Goal: Information Seeking & Learning: Understand process/instructions

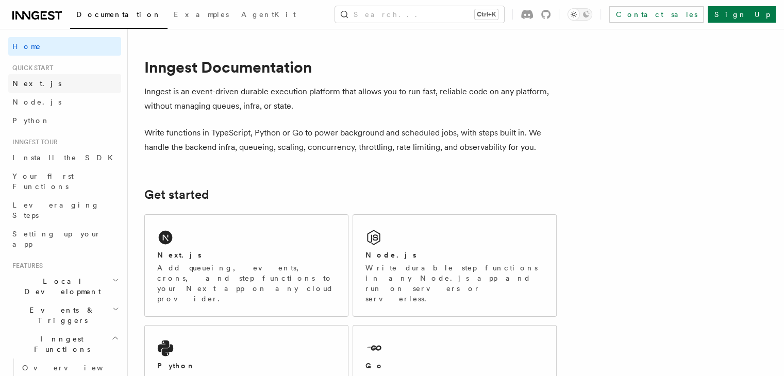
click at [35, 83] on span "Next.js" at bounding box center [36, 83] width 49 height 8
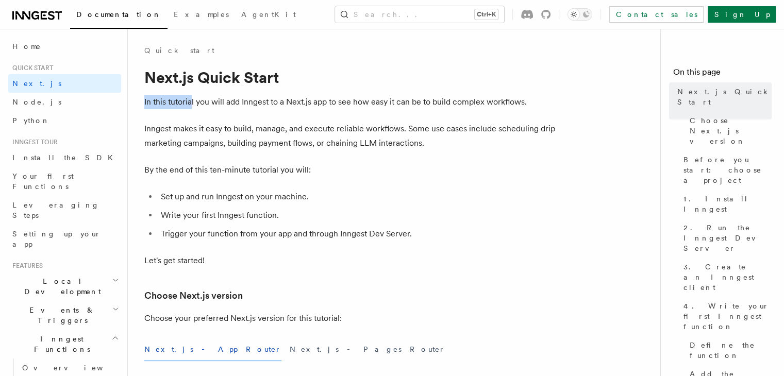
drag, startPoint x: 142, startPoint y: 97, endPoint x: 190, endPoint y: 100, distance: 48.0
click at [190, 100] on p "In this tutorial you will add Inngest to a Next.js app to see how easy it can b…" at bounding box center [350, 102] width 412 height 14
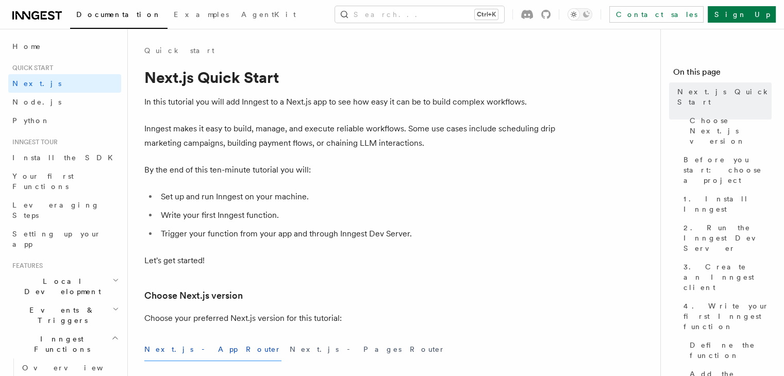
drag, startPoint x: 329, startPoint y: 103, endPoint x: 226, endPoint y: 102, distance: 103.1
click at [226, 102] on p "In this tutorial you will add Inngest to a Next.js app to see how easy it can b…" at bounding box center [350, 102] width 412 height 14
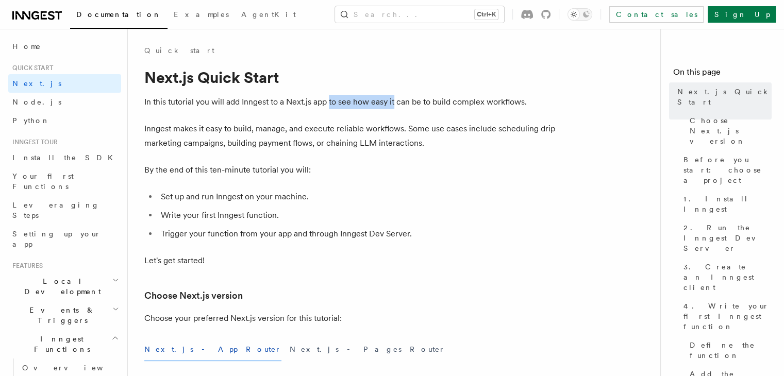
drag, startPoint x: 330, startPoint y: 101, endPoint x: 395, endPoint y: 99, distance: 64.5
click at [395, 99] on p "In this tutorial you will add Inngest to a Next.js app to see how easy it can b…" at bounding box center [350, 102] width 412 height 14
click at [456, 85] on h1 "Next.js Quick Start" at bounding box center [350, 77] width 412 height 19
drag, startPoint x: 527, startPoint y: 106, endPoint x: 428, endPoint y: 105, distance: 98.5
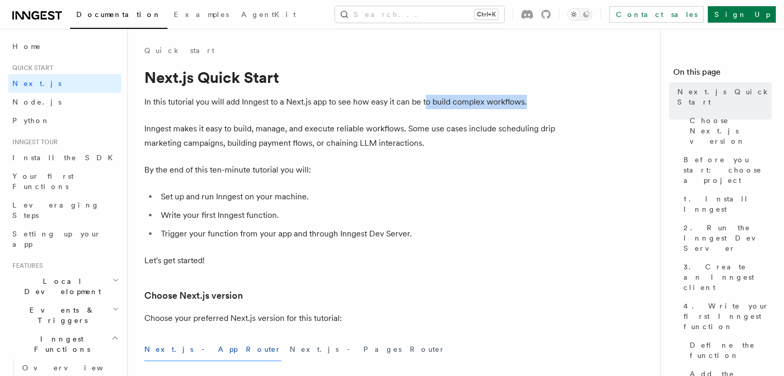
click at [428, 105] on p "In this tutorial you will add Inngest to a Next.js app to see how easy it can b…" at bounding box center [350, 102] width 412 height 14
click at [544, 97] on p "In this tutorial you will add Inngest to a Next.js app to see how easy it can b…" at bounding box center [350, 102] width 412 height 14
drag, startPoint x: 396, startPoint y: 99, endPoint x: 571, endPoint y: 96, distance: 175.3
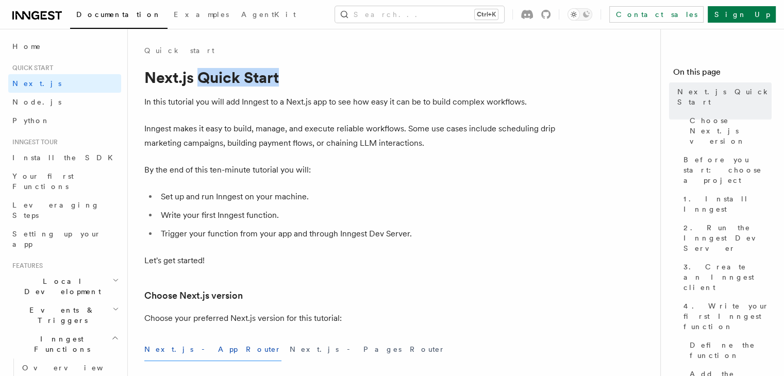
drag, startPoint x: 297, startPoint y: 77, endPoint x: 200, endPoint y: 76, distance: 97.4
click at [200, 76] on h1 "Next.js Quick Start" at bounding box center [350, 77] width 412 height 19
drag, startPoint x: 202, startPoint y: 77, endPoint x: 317, endPoint y: 74, distance: 115.0
click at [317, 74] on h1 "Next.js Quick Start" at bounding box center [350, 77] width 412 height 19
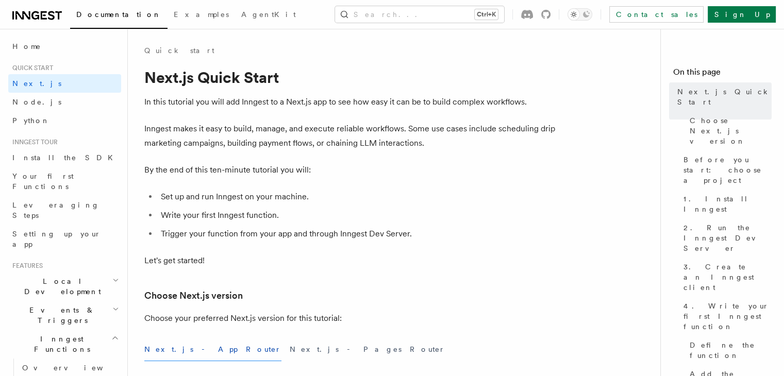
drag, startPoint x: 305, startPoint y: 73, endPoint x: 202, endPoint y: 71, distance: 103.1
click at [202, 71] on h1 "Next.js Quick Start" at bounding box center [350, 77] width 412 height 19
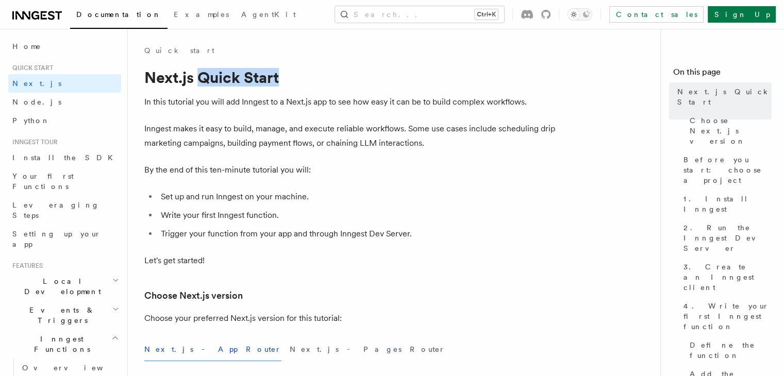
click at [307, 74] on h1 "Next.js Quick Start" at bounding box center [350, 77] width 412 height 19
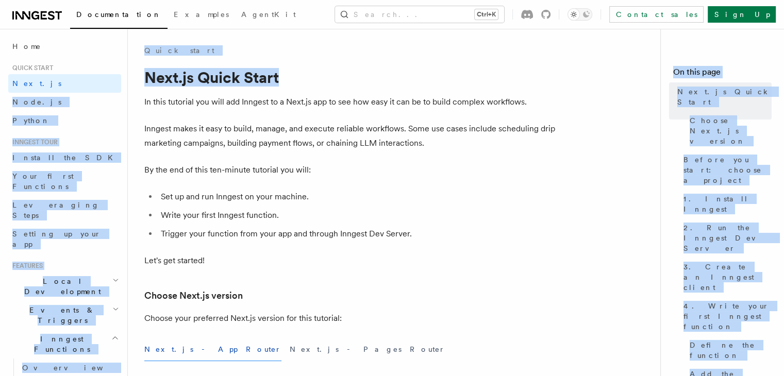
drag, startPoint x: 298, startPoint y: 85, endPoint x: 118, endPoint y: 85, distance: 180.9
click at [336, 53] on div "Quick start" at bounding box center [350, 50] width 412 height 10
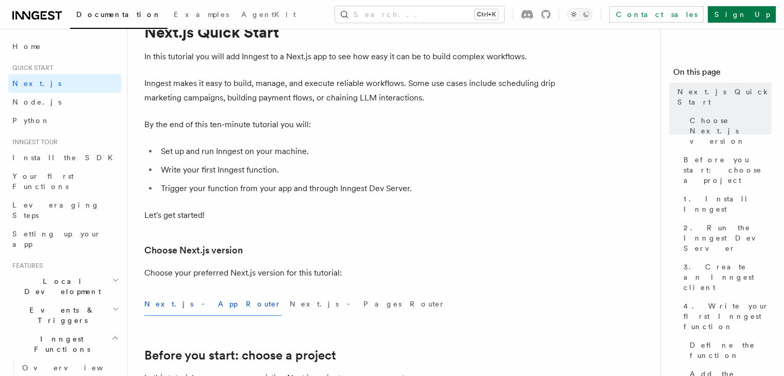
scroll to position [46, 0]
drag, startPoint x: 182, startPoint y: 150, endPoint x: 163, endPoint y: 150, distance: 19.6
click at [163, 150] on li "Set up and run Inngest on your machine." at bounding box center [357, 150] width 399 height 14
drag, startPoint x: 159, startPoint y: 150, endPoint x: 184, endPoint y: 149, distance: 24.8
click at [184, 149] on li "Set up and run Inngest on your machine." at bounding box center [357, 150] width 399 height 14
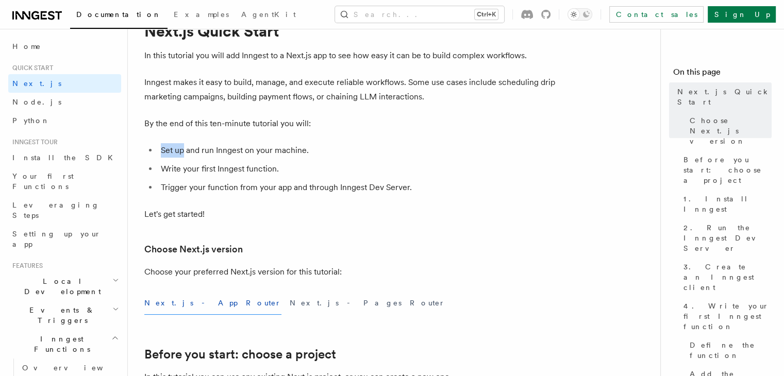
click at [306, 157] on li "Set up and run Inngest on your machine." at bounding box center [357, 150] width 399 height 14
drag, startPoint x: 308, startPoint y: 152, endPoint x: 161, endPoint y: 148, distance: 147.5
click at [161, 148] on li "Set up and run Inngest on your machine." at bounding box center [357, 150] width 399 height 14
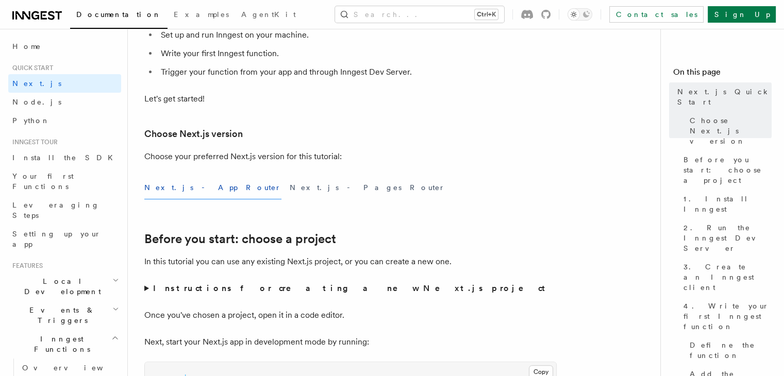
scroll to position [163, 0]
drag, startPoint x: 256, startPoint y: 128, endPoint x: 144, endPoint y: 141, distance: 112.5
click at [272, 154] on p "Choose your preferred Next.js version for this tutorial:" at bounding box center [350, 155] width 412 height 14
click at [176, 186] on button "Next.js - App Router" at bounding box center [212, 186] width 137 height 23
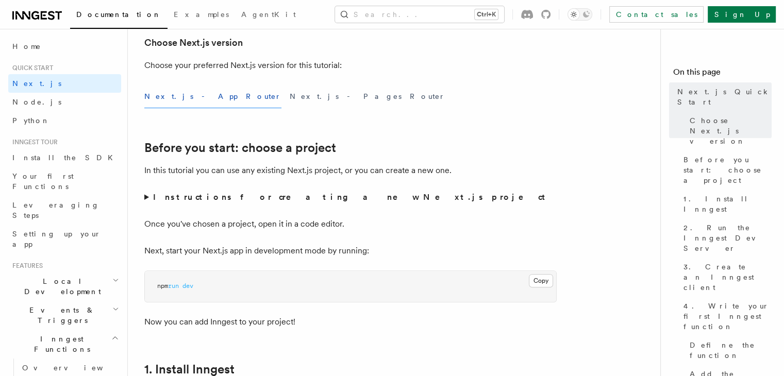
scroll to position [254, 0]
click at [181, 171] on p "In this tutorial you can use any existing Next.js project, or you can create a …" at bounding box center [350, 170] width 412 height 14
click at [218, 143] on link "Before you start: choose a project" at bounding box center [240, 147] width 192 height 14
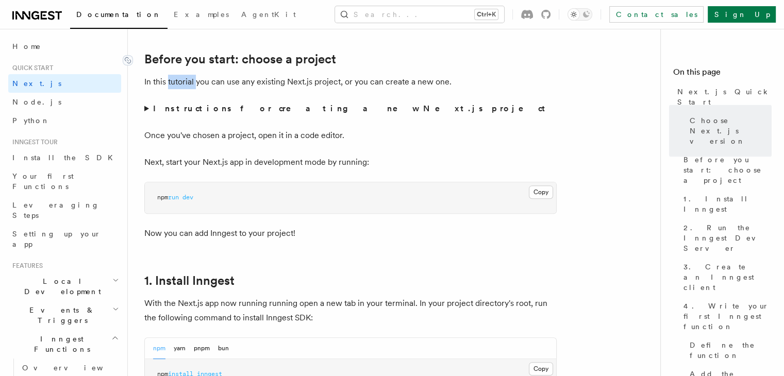
scroll to position [344, 0]
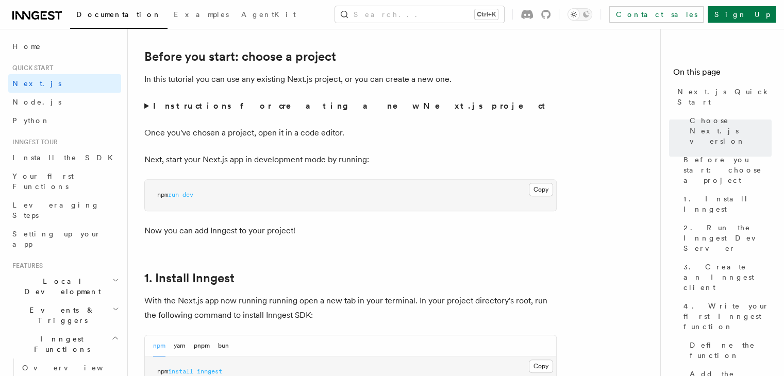
click at [232, 80] on p "In this tutorial you can use any existing Next.js project, or you can create a …" at bounding box center [350, 79] width 412 height 14
click at [270, 79] on p "In this tutorial you can use any existing Next.js project, or you can create a …" at bounding box center [350, 79] width 412 height 14
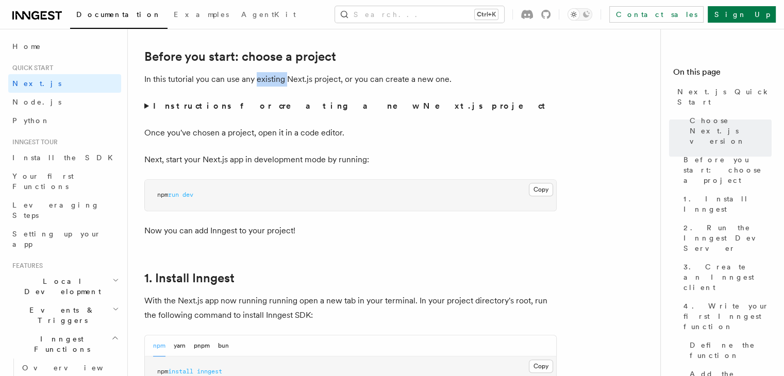
click at [270, 79] on p "In this tutorial you can use any existing Next.js project, or you can create a …" at bounding box center [350, 79] width 412 height 14
click at [258, 77] on p "In this tutorial you can use any existing Next.js project, or you can create a …" at bounding box center [350, 79] width 412 height 14
drag, startPoint x: 196, startPoint y: 104, endPoint x: 212, endPoint y: 104, distance: 15.5
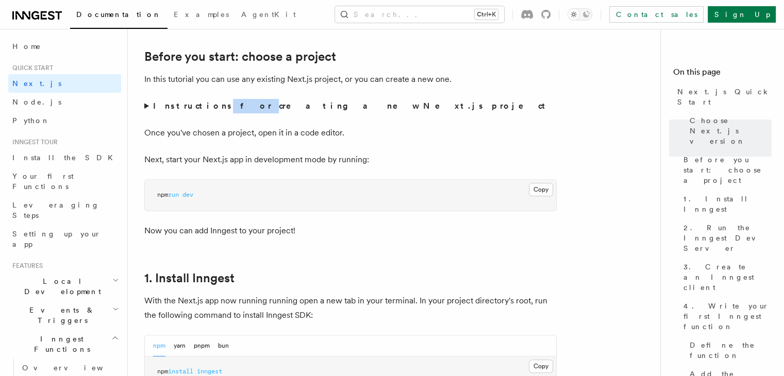
click at [212, 104] on strong "Instructions for creating a new Next.js project" at bounding box center [351, 106] width 396 height 10
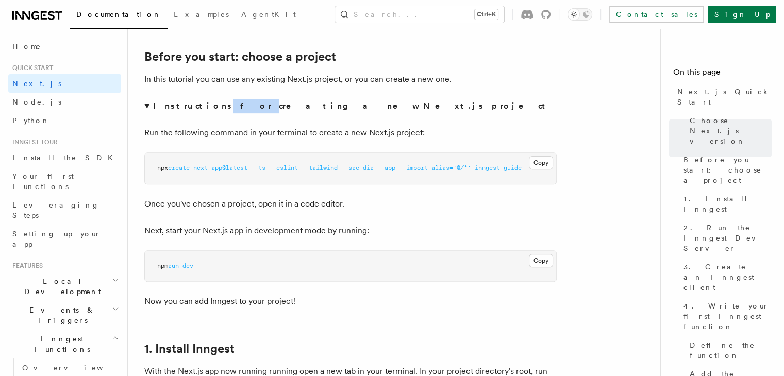
click at [324, 99] on summary "Instructions for creating a new Next.js project" at bounding box center [350, 106] width 412 height 14
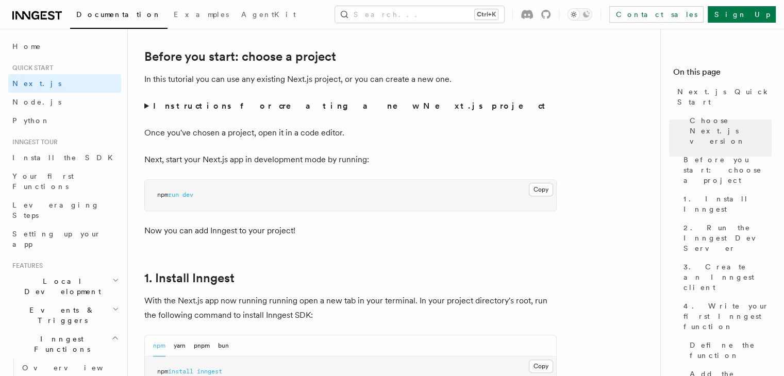
click at [220, 101] on strong "Instructions for creating a new Next.js project" at bounding box center [351, 106] width 396 height 10
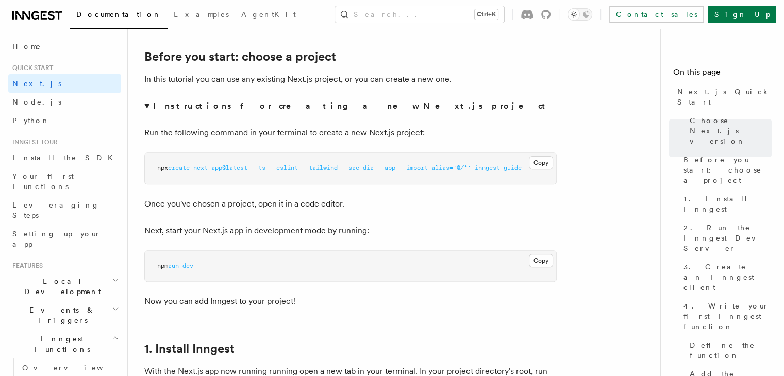
click at [146, 103] on summary "Instructions for creating a new Next.js project" at bounding box center [350, 106] width 412 height 14
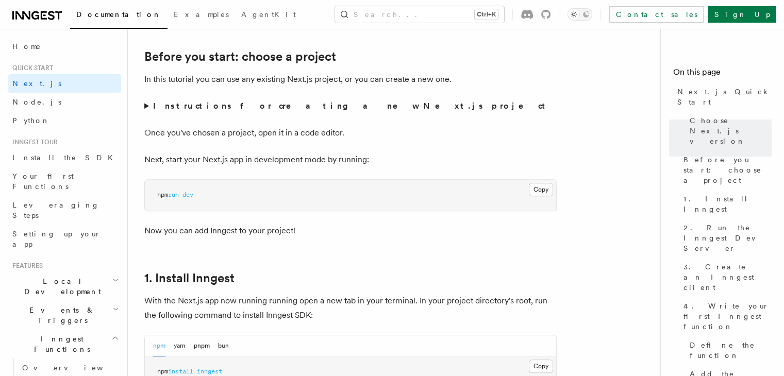
click at [146, 103] on summary "Instructions for creating a new Next.js project" at bounding box center [350, 106] width 412 height 14
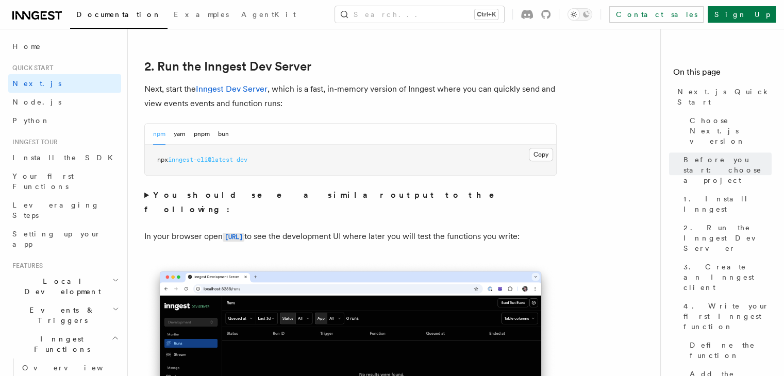
scroll to position [776, 0]
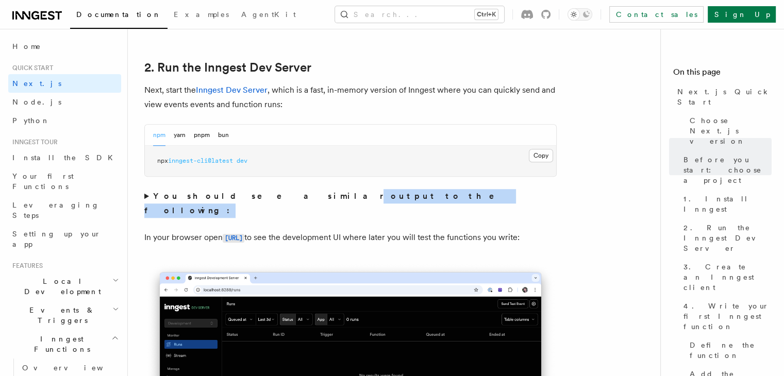
drag, startPoint x: 241, startPoint y: 195, endPoint x: 362, endPoint y: 197, distance: 120.6
click at [362, 197] on summary "You should see a similar output to the following:" at bounding box center [350, 203] width 412 height 29
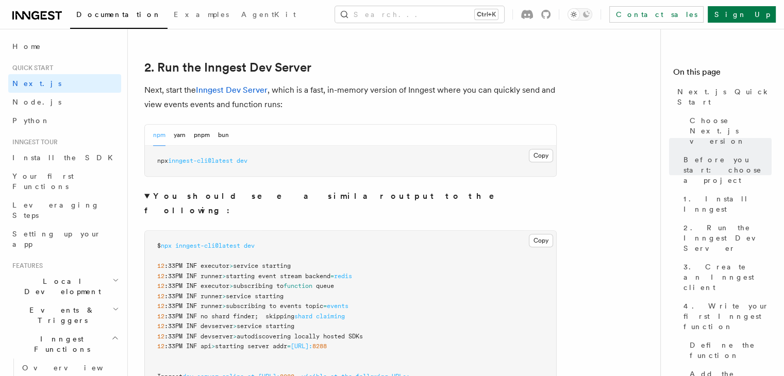
click at [216, 196] on strong "You should see a similar output to the following:" at bounding box center [326, 203] width 364 height 24
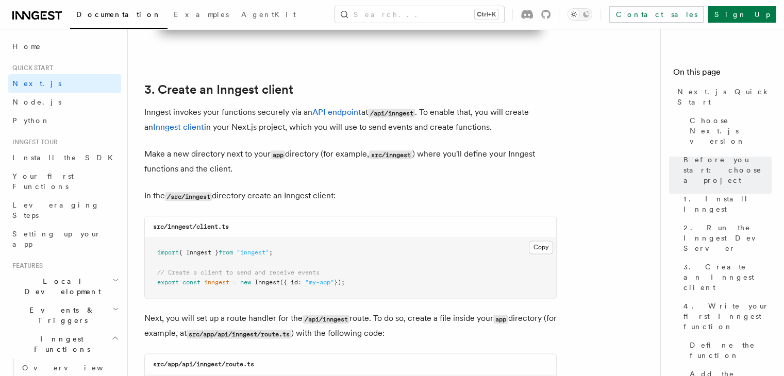
scroll to position [1247, 0]
drag, startPoint x: 154, startPoint y: 80, endPoint x: 306, endPoint y: 89, distance: 152.3
click at [306, 89] on h2 "3. Create an Inngest client" at bounding box center [350, 89] width 412 height 14
drag, startPoint x: 306, startPoint y: 89, endPoint x: 157, endPoint y: 87, distance: 149.0
click at [157, 87] on h2 "3. Create an Inngest client" at bounding box center [350, 89] width 412 height 14
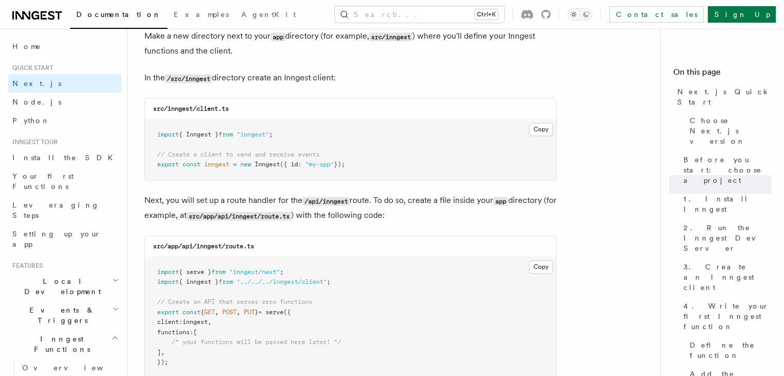
scroll to position [1365, 0]
drag, startPoint x: 249, startPoint y: 109, endPoint x: 143, endPoint y: 113, distance: 106.2
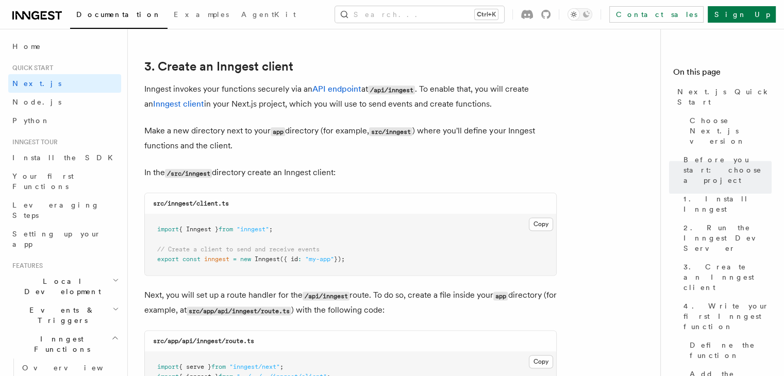
scroll to position [1270, 0]
drag, startPoint x: 298, startPoint y: 72, endPoint x: 307, endPoint y: 68, distance: 9.7
click at [307, 68] on h2 "3. Create an Inngest client" at bounding box center [350, 67] width 412 height 14
drag, startPoint x: 305, startPoint y: 68, endPoint x: 261, endPoint y: 64, distance: 43.4
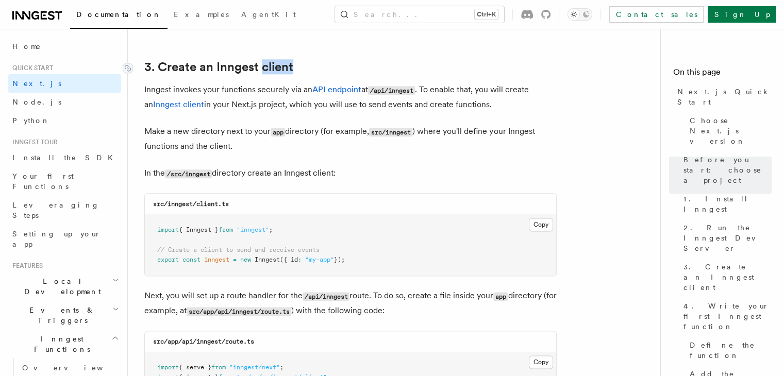
click at [261, 64] on h2 "3. Create an Inngest client" at bounding box center [350, 67] width 412 height 14
click at [327, 60] on h2 "3. Create an Inngest client" at bounding box center [350, 67] width 412 height 14
click at [425, 104] on p "Inngest invokes your functions securely via an API endpoint at /api/inngest . T…" at bounding box center [350, 96] width 412 height 29
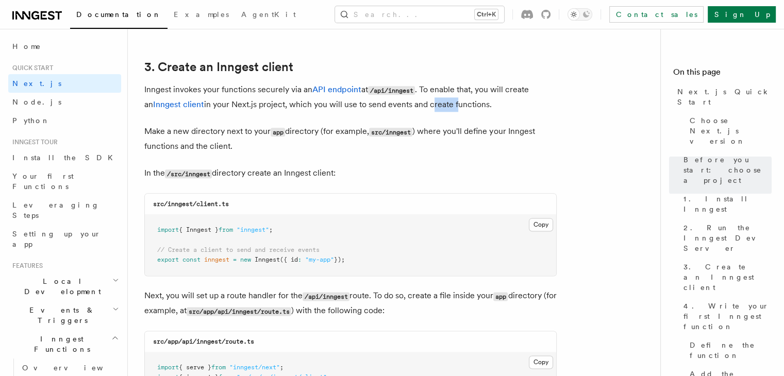
click at [503, 66] on h2 "3. Create an Inngest client" at bounding box center [350, 67] width 412 height 14
drag, startPoint x: 192, startPoint y: 132, endPoint x: 140, endPoint y: 125, distance: 52.6
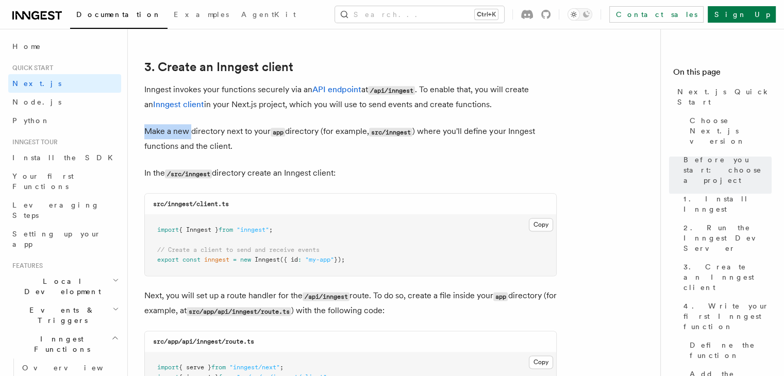
click at [256, 145] on p "Make a new directory next to your app directory (for example, src/inngest ) whe…" at bounding box center [350, 138] width 412 height 29
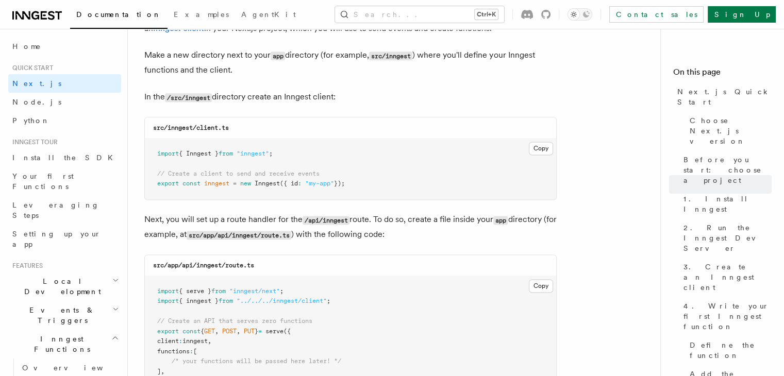
scroll to position [1347, 0]
drag, startPoint x: 246, startPoint y: 121, endPoint x: 139, endPoint y: 122, distance: 107.2
click at [244, 192] on pre "import { Inngest } from "inngest" ; // Create a client to send and receive even…" at bounding box center [350, 168] width 411 height 61
drag, startPoint x: 328, startPoint y: 175, endPoint x: 228, endPoint y: 174, distance: 99.5
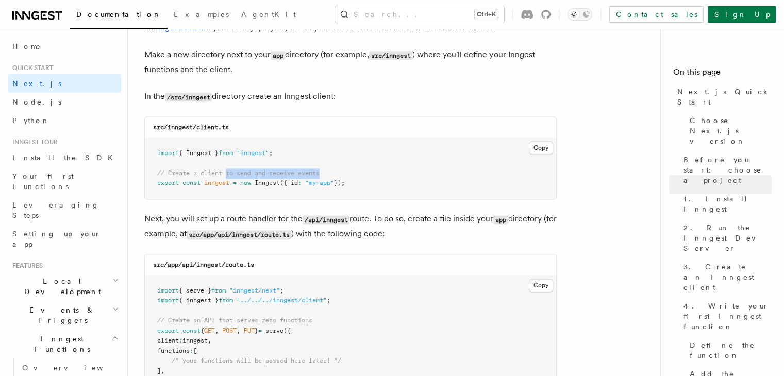
click at [228, 174] on pre "import { Inngest } from "inngest" ; // Create a client to send and receive even…" at bounding box center [350, 168] width 411 height 61
click at [310, 178] on pre "import { Inngest } from "inngest" ; // Create a client to send and receive even…" at bounding box center [350, 168] width 411 height 61
click at [283, 170] on span "// Create a client to send and receive events" at bounding box center [238, 173] width 162 height 7
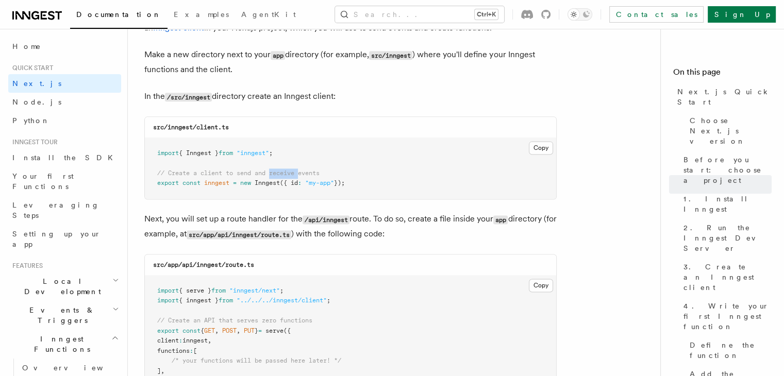
click at [297, 143] on pre "import { Inngest } from "inngest" ; // Create a client to send and receive even…" at bounding box center [350, 168] width 411 height 61
click at [282, 215] on p "Next, you will set up a route handler for the /api/inngest route. To do so, cre…" at bounding box center [350, 227] width 412 height 30
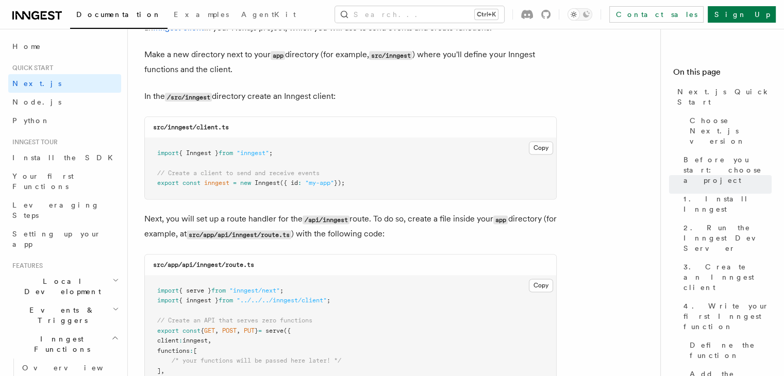
click at [425, 299] on pre "import { serve } from "inngest/next" ; import { inngest } from "../../../innges…" at bounding box center [350, 336] width 411 height 121
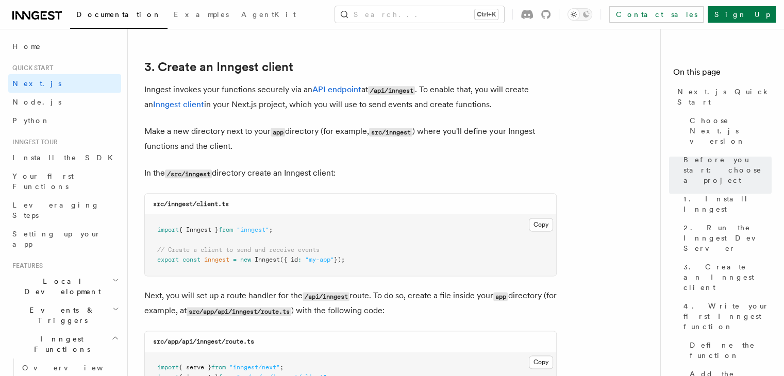
scroll to position [1349, 0]
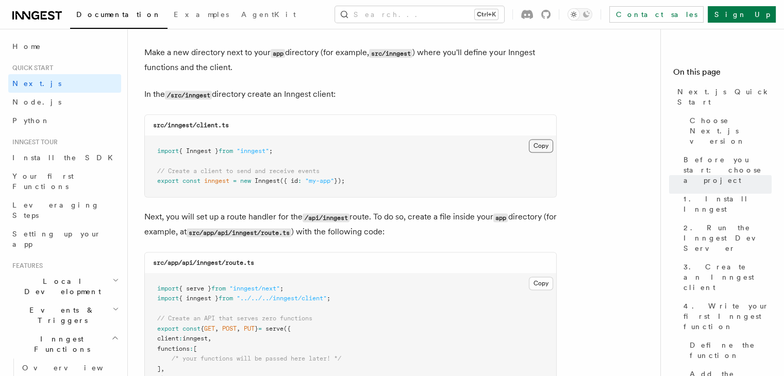
click at [542, 143] on button "Copy Copied" at bounding box center [541, 145] width 24 height 13
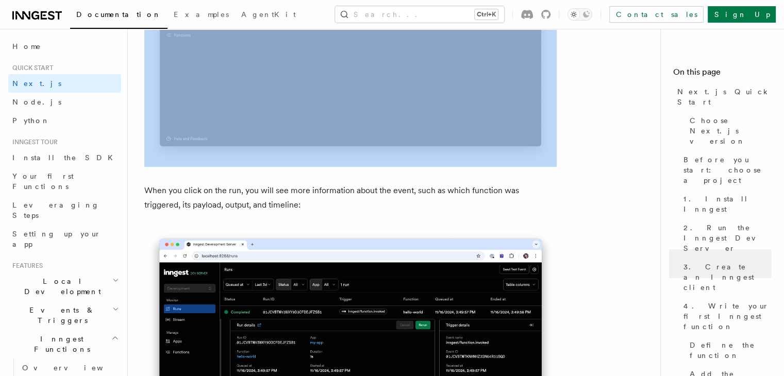
scroll to position [3944, 0]
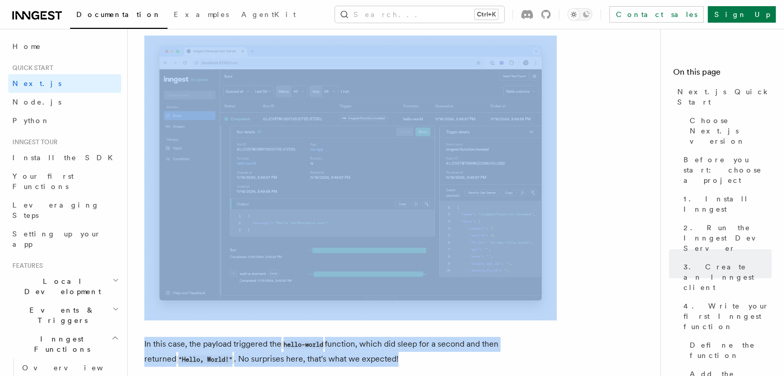
drag, startPoint x: 152, startPoint y: 43, endPoint x: 396, endPoint y: 367, distance: 406.0
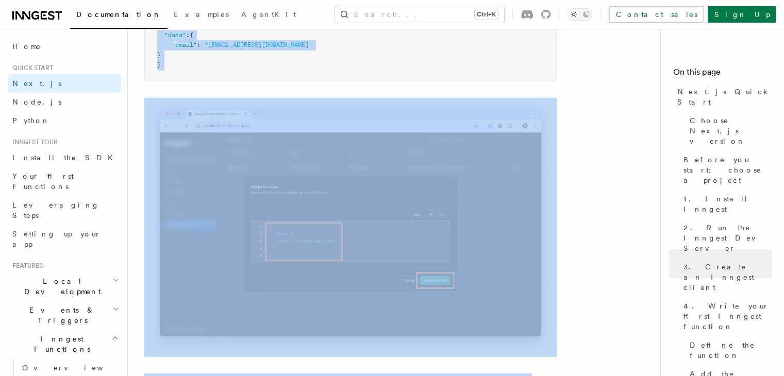
scroll to position [3206, 0]
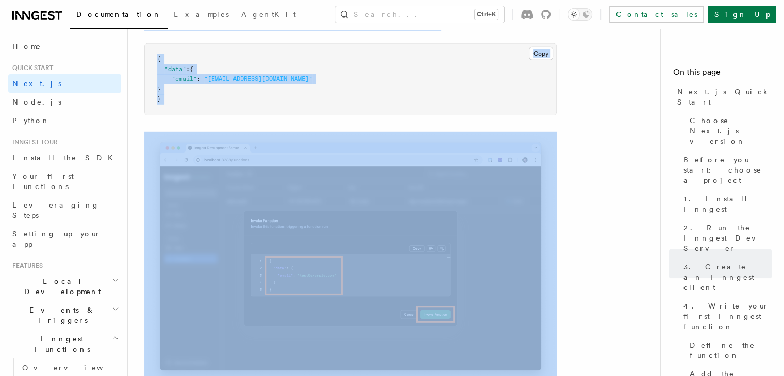
copy article "uick start Next.js Quick Start In this tutorial you will add Inngest to a Next.…"
click at [343, 111] on pre "{ "data" : { "email" : "[EMAIL_ADDRESS][DOMAIN_NAME]" } }" at bounding box center [350, 79] width 411 height 71
